Goal: Use online tool/utility: Utilize a website feature to perform a specific function

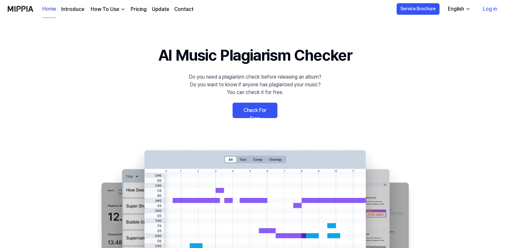
click at [262, 112] on link "Check For Free" at bounding box center [255, 109] width 45 height 15
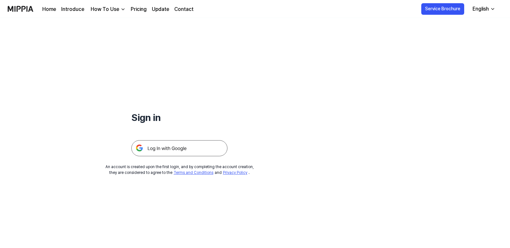
click at [197, 146] on img at bounding box center [179, 148] width 96 height 16
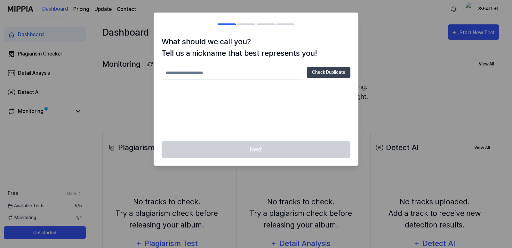
click at [245, 72] on input "text" at bounding box center [233, 73] width 143 height 13
type input "***"
click at [333, 71] on button "Check Duplicate" at bounding box center [329, 73] width 44 height 12
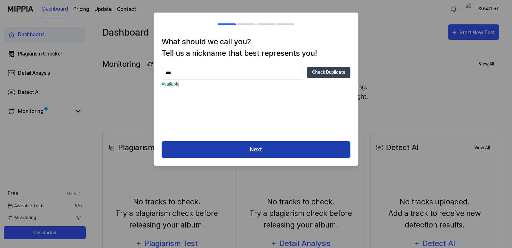
click at [251, 152] on button "Next" at bounding box center [256, 149] width 189 height 17
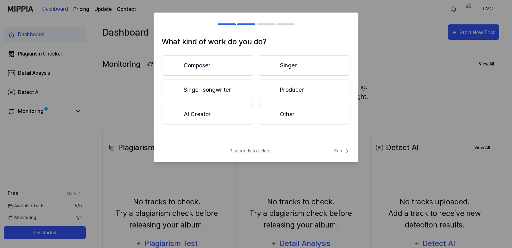
click at [340, 150] on span "Skip" at bounding box center [342, 150] width 17 height 7
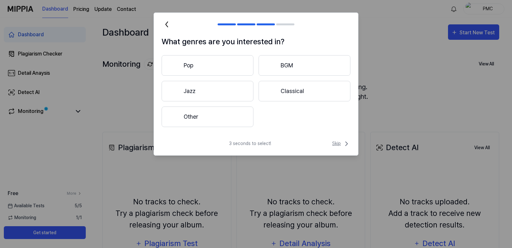
click at [337, 143] on span "Skip" at bounding box center [341, 144] width 18 height 8
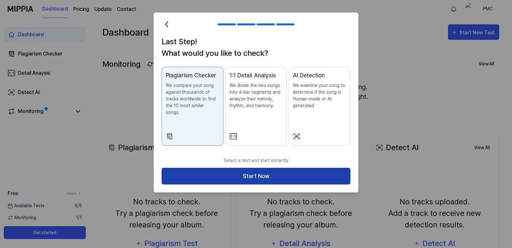
click at [263, 168] on button "Start Now" at bounding box center [256, 176] width 189 height 17
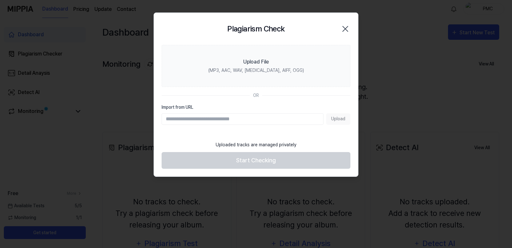
paste input "**********"
type input "**********"
click at [338, 119] on button "Upload" at bounding box center [338, 119] width 24 height 12
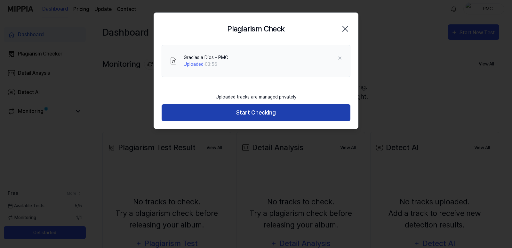
click at [261, 114] on button "Start Checking" at bounding box center [256, 112] width 189 height 17
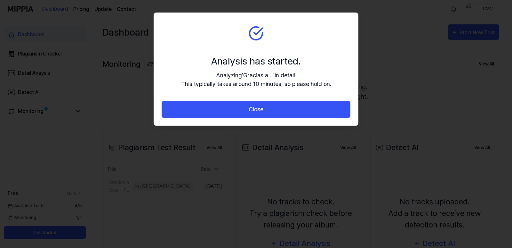
click at [261, 114] on button "Close" at bounding box center [256, 109] width 189 height 17
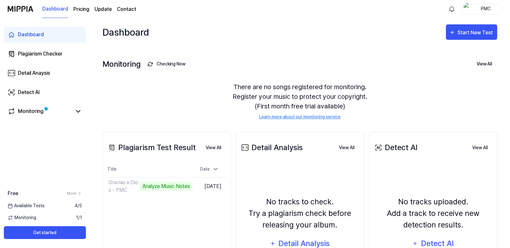
scroll to position [32, 0]
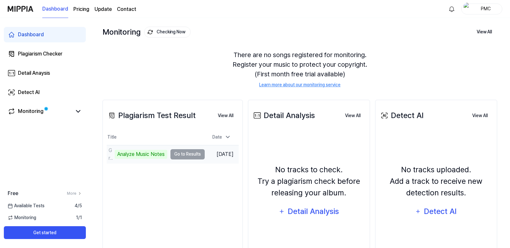
click at [181, 154] on td "Gracias a Dios - PMC Analyze Music Notes Go to Results" at bounding box center [156, 154] width 98 height 18
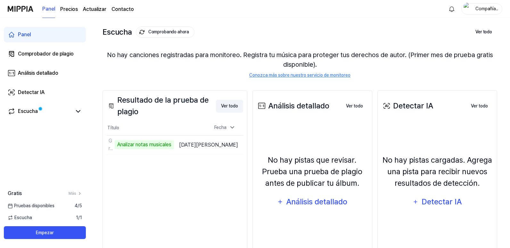
click at [221, 106] on font "Ver todo" at bounding box center [229, 105] width 17 height 5
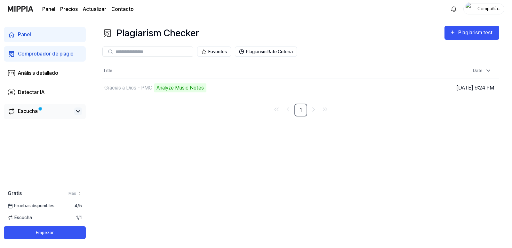
click at [77, 111] on icon at bounding box center [78, 111] width 4 height 2
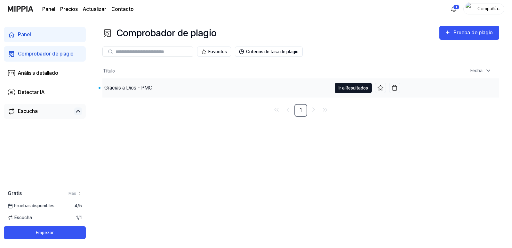
click at [353, 88] on font "Ir a Resultados" at bounding box center [353, 87] width 29 height 5
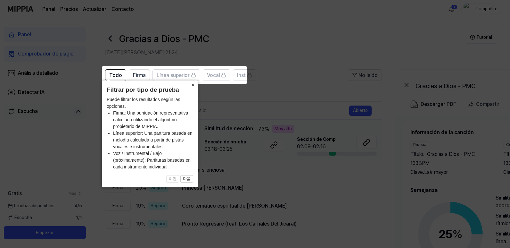
click at [192, 84] on font "×" at bounding box center [193, 85] width 4 height 6
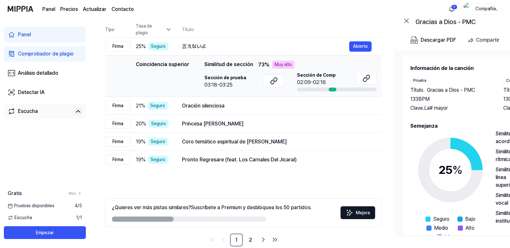
scroll to position [75, 0]
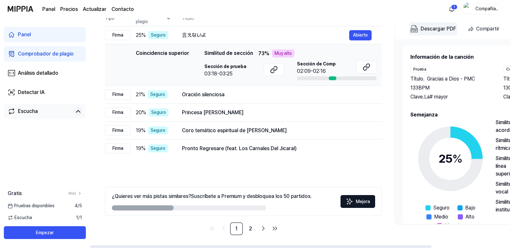
click at [441, 28] on font "Descargar PDF" at bounding box center [439, 29] width 36 height 6
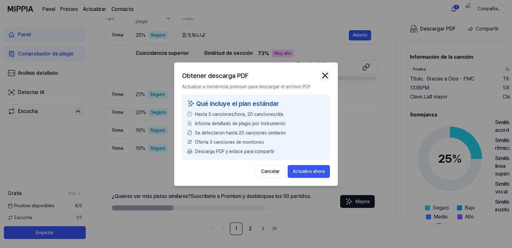
click at [326, 75] on img "button" at bounding box center [326, 75] width 10 height 10
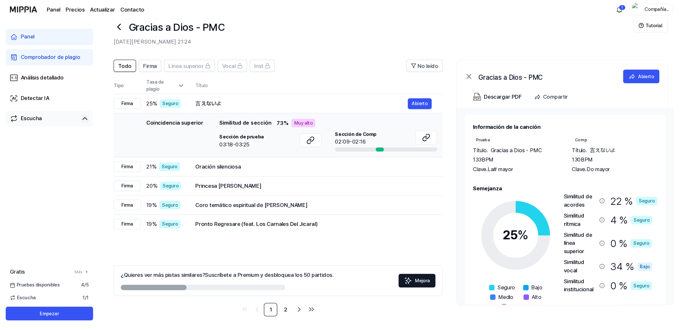
scroll to position [0, 0]
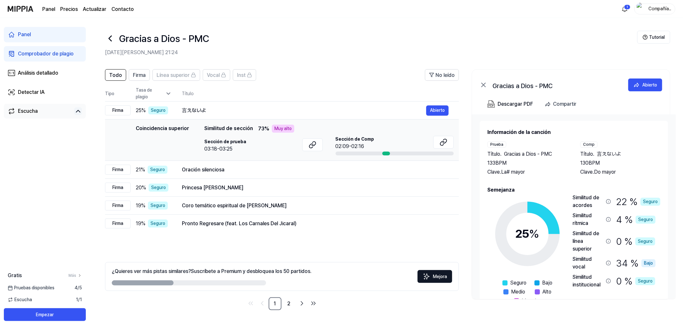
drag, startPoint x: 507, startPoint y: 1, endPoint x: 375, endPoint y: 231, distance: 265.4
click at [375, 231] on td "Pronto Regresare (feat. Los Carnales Del Jicaral) Abierto" at bounding box center [315, 224] width 287 height 18
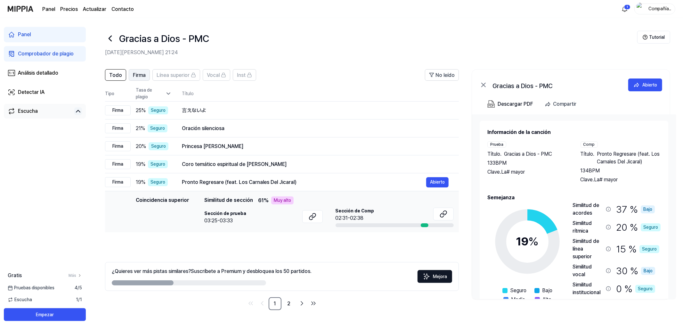
click at [138, 75] on font "Firma" at bounding box center [139, 75] width 13 height 6
click at [113, 76] on font "Todo" at bounding box center [115, 75] width 13 height 6
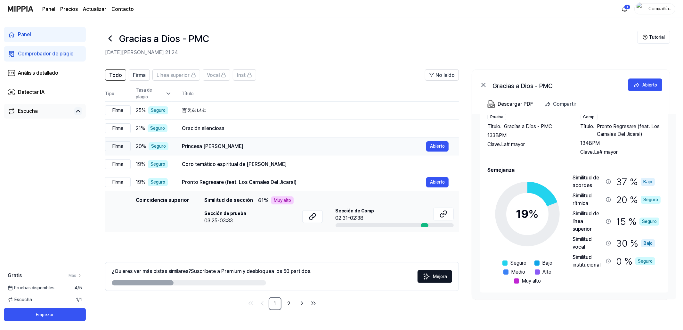
drag, startPoint x: 304, startPoint y: 181, endPoint x: 201, endPoint y: 183, distance: 102.5
click at [217, 183] on div "Pronto Regresare (feat. Los Carnales Del Jicaral)" at bounding box center [304, 182] width 244 height 8
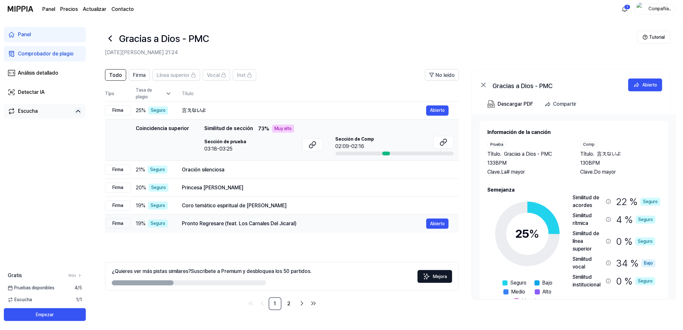
drag, startPoint x: 183, startPoint y: 224, endPoint x: 222, endPoint y: 222, distance: 39.1
click at [222, 222] on font "Pronto Regresare (feat. Los Carnales Del Jicaral)" at bounding box center [239, 223] width 115 height 6
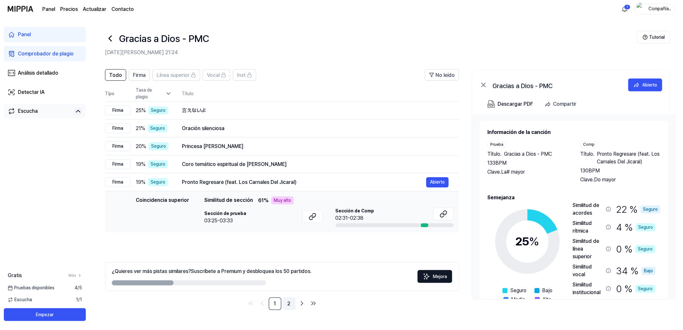
click at [288, 247] on font "2" at bounding box center [289, 303] width 3 height 6
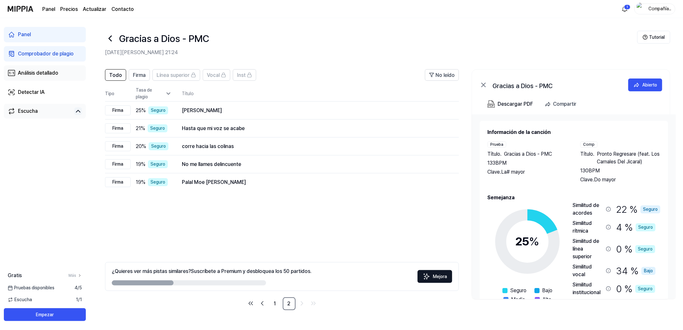
click at [26, 72] on font "Análisis detallado" at bounding box center [38, 73] width 40 height 6
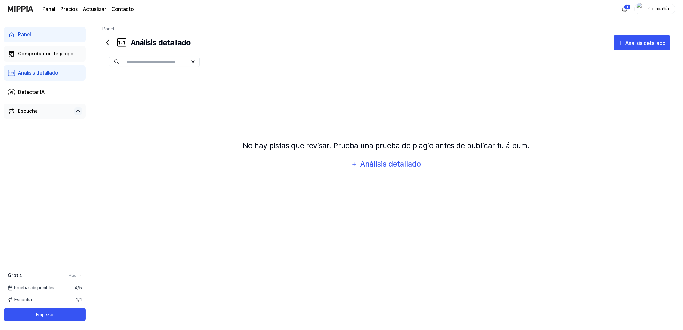
click at [35, 53] on font "Comprobador de plagio" at bounding box center [46, 54] width 56 height 6
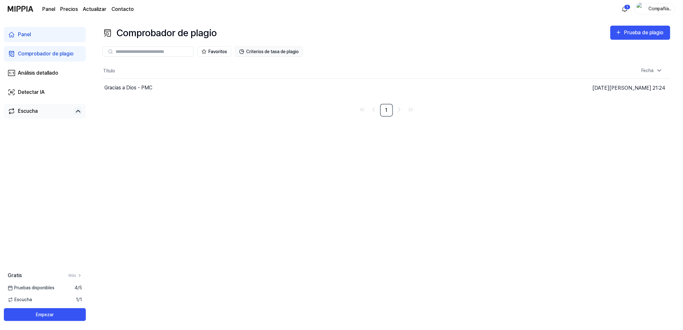
click at [280, 52] on font "Criterios de tasa de plagio" at bounding box center [272, 51] width 53 height 5
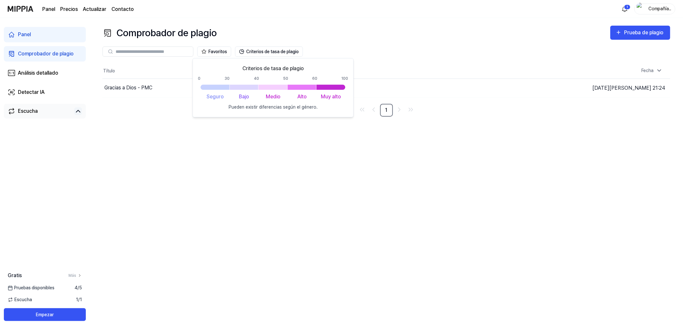
click at [172, 185] on div "Comprobador de plagio Prueba de plagio Comprobador de plagio Análisis detallado…" at bounding box center [386, 174] width 593 height 312
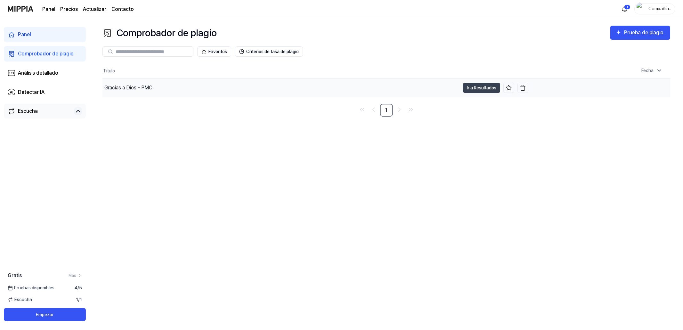
click at [133, 90] on font "Gracias a Dios - PMC" at bounding box center [128, 88] width 48 height 6
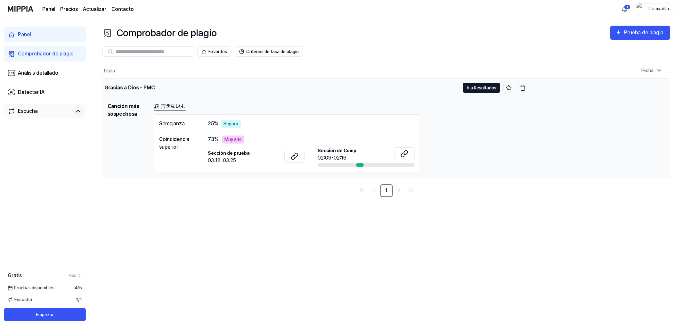
click at [483, 87] on font "Ir a Resultados" at bounding box center [481, 87] width 29 height 5
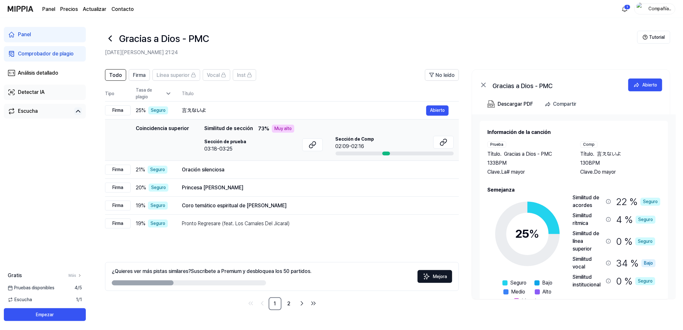
click at [33, 90] on font "Detectar IA" at bounding box center [31, 92] width 27 height 6
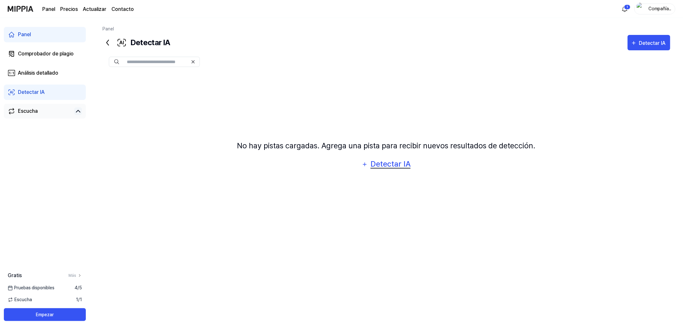
click at [383, 165] on font "Detectar IA" at bounding box center [391, 163] width 40 height 9
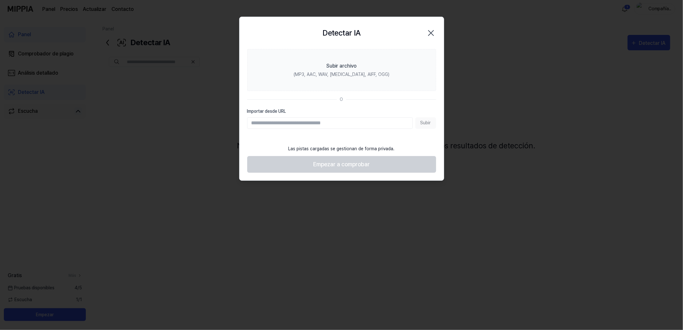
paste input "**********"
type input "**********"
click at [423, 122] on font "Subir" at bounding box center [426, 122] width 11 height 5
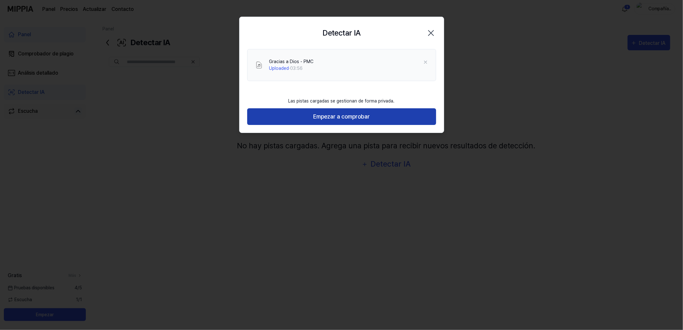
click at [320, 118] on font "Empezar a comprobar" at bounding box center [341, 116] width 57 height 7
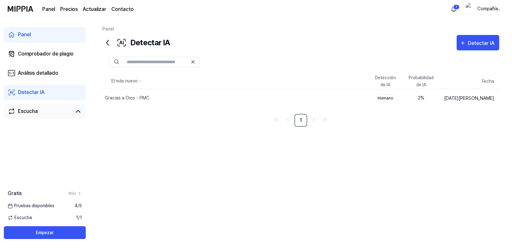
drag, startPoint x: 681, startPoint y: 0, endPoint x: 254, endPoint y: 167, distance: 458.1
click at [254, 167] on div "El más nuevo Detección de IA Probabilidad de IA Fecha Gracias a Dios - PMC Borr…" at bounding box center [300, 153] width 397 height 161
